Goal: Transaction & Acquisition: Purchase product/service

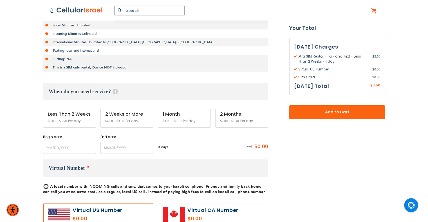
scroll to position [141, 0]
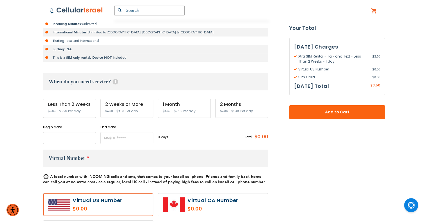
click at [82, 140] on input "name" at bounding box center [69, 138] width 53 height 12
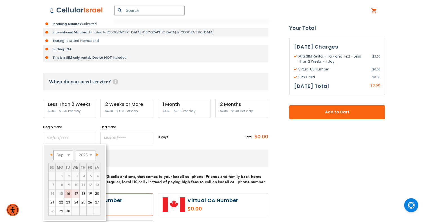
click at [74, 195] on link "17" at bounding box center [75, 194] width 8 height 8
type input "[DATE]"
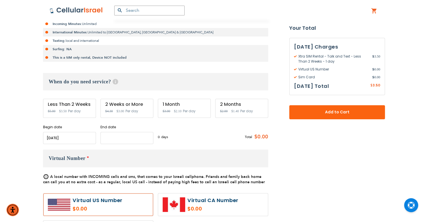
click at [122, 135] on input "name" at bounding box center [126, 138] width 53 height 12
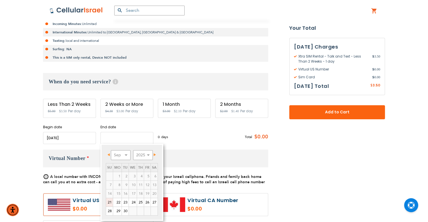
scroll to position [169, 0]
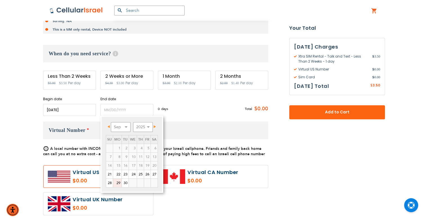
click at [117, 185] on link "29" at bounding box center [117, 183] width 8 height 8
type input "[DATE]"
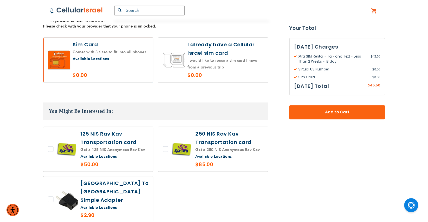
scroll to position [450, 0]
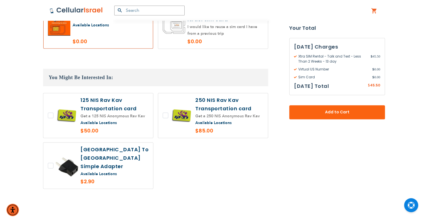
click at [229, 39] on label at bounding box center [213, 26] width 110 height 45
radio input "true"
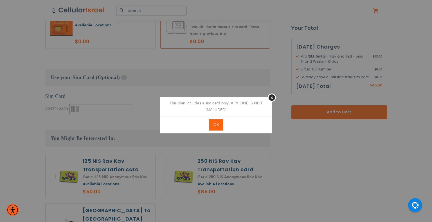
click at [216, 128] on button "OK" at bounding box center [216, 125] width 14 height 12
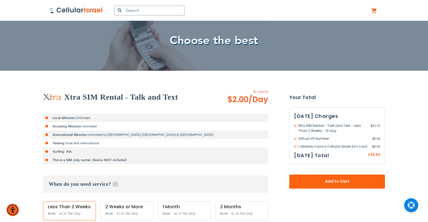
scroll to position [28, 0]
